Goal: Find specific page/section: Find specific page/section

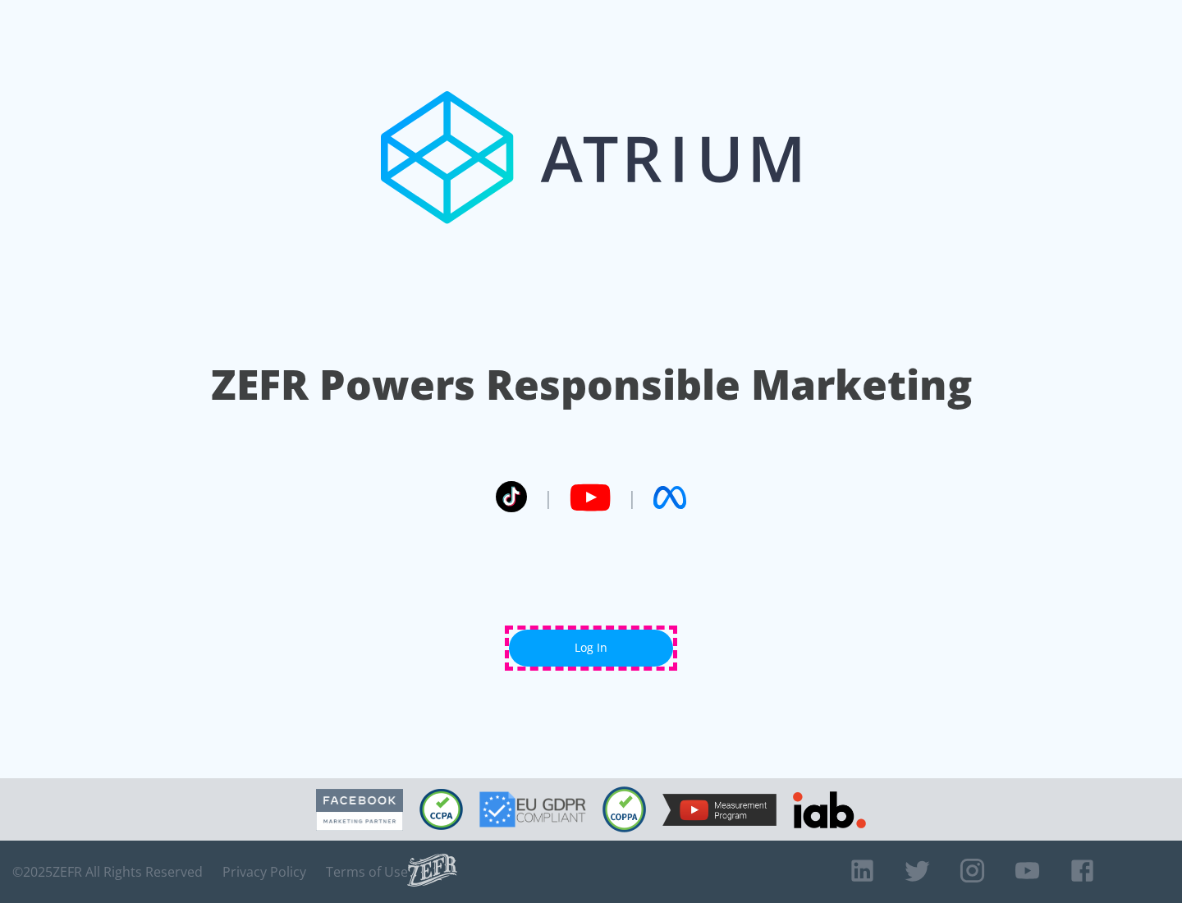
click at [591, 648] on link "Log In" at bounding box center [591, 648] width 164 height 37
